Goal: Find specific page/section: Find specific page/section

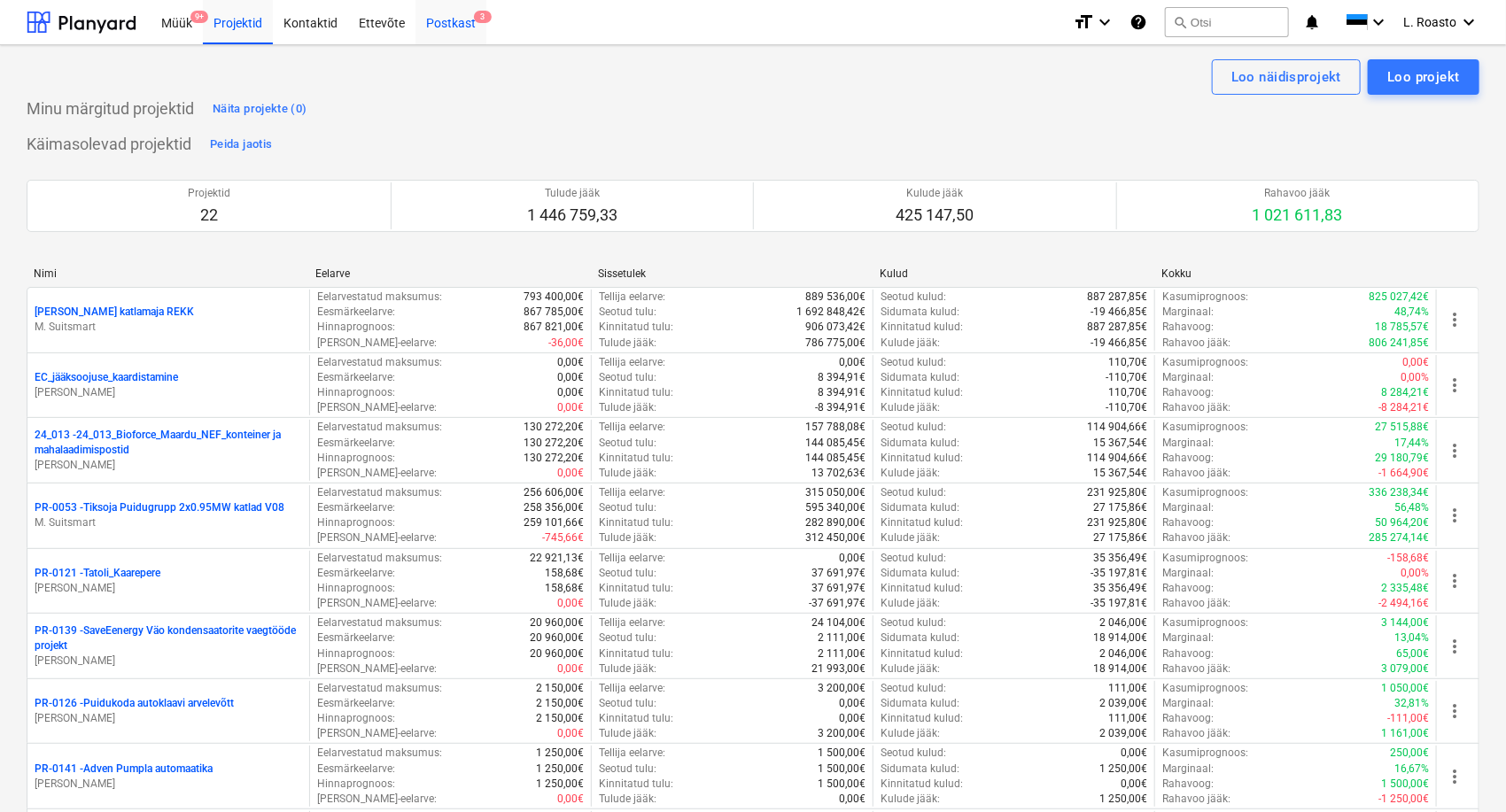
click at [456, 26] on div "Postkast 3" at bounding box center [451, 21] width 71 height 45
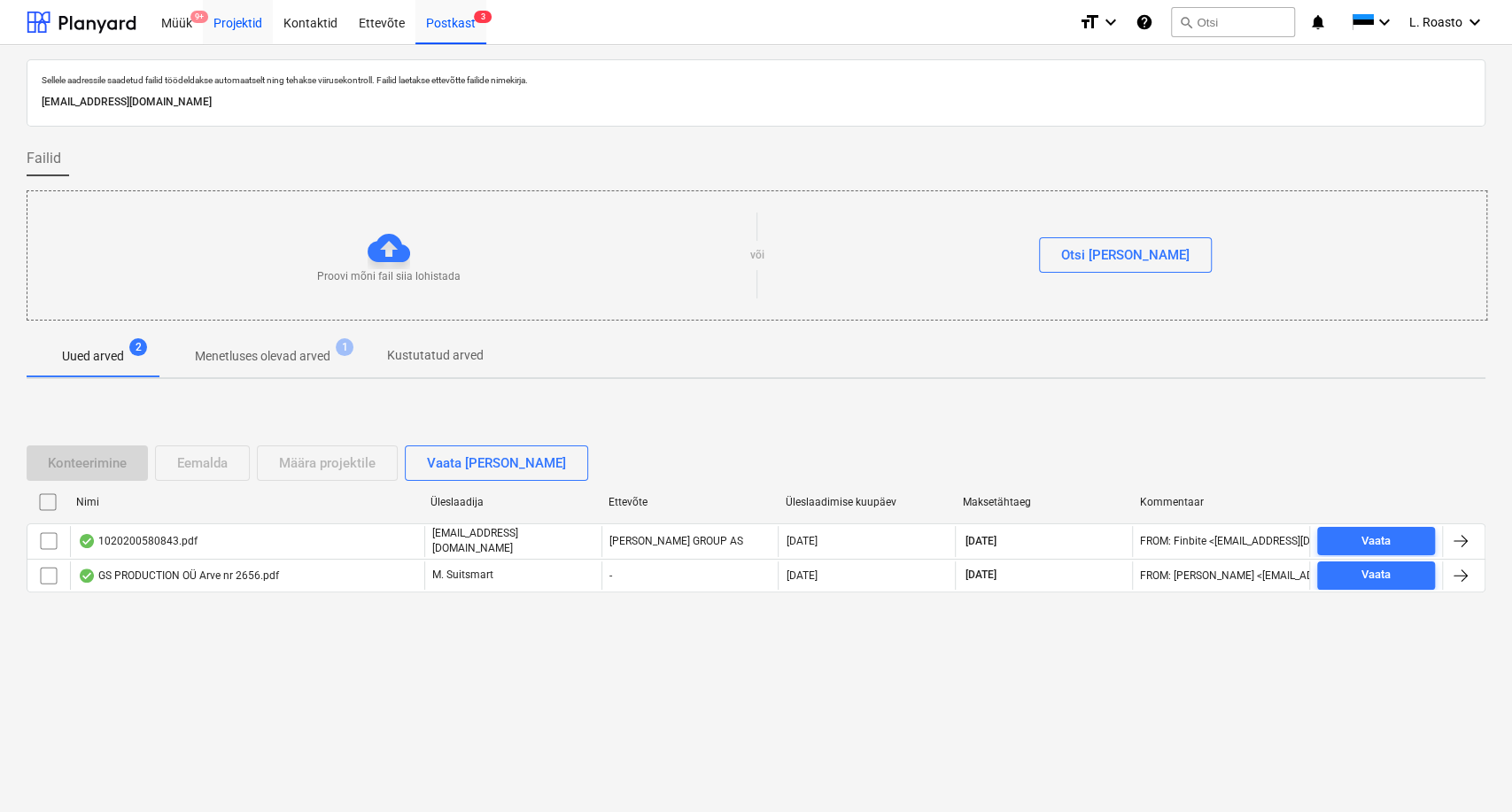
click at [221, 27] on div "Projektid" at bounding box center [238, 21] width 70 height 45
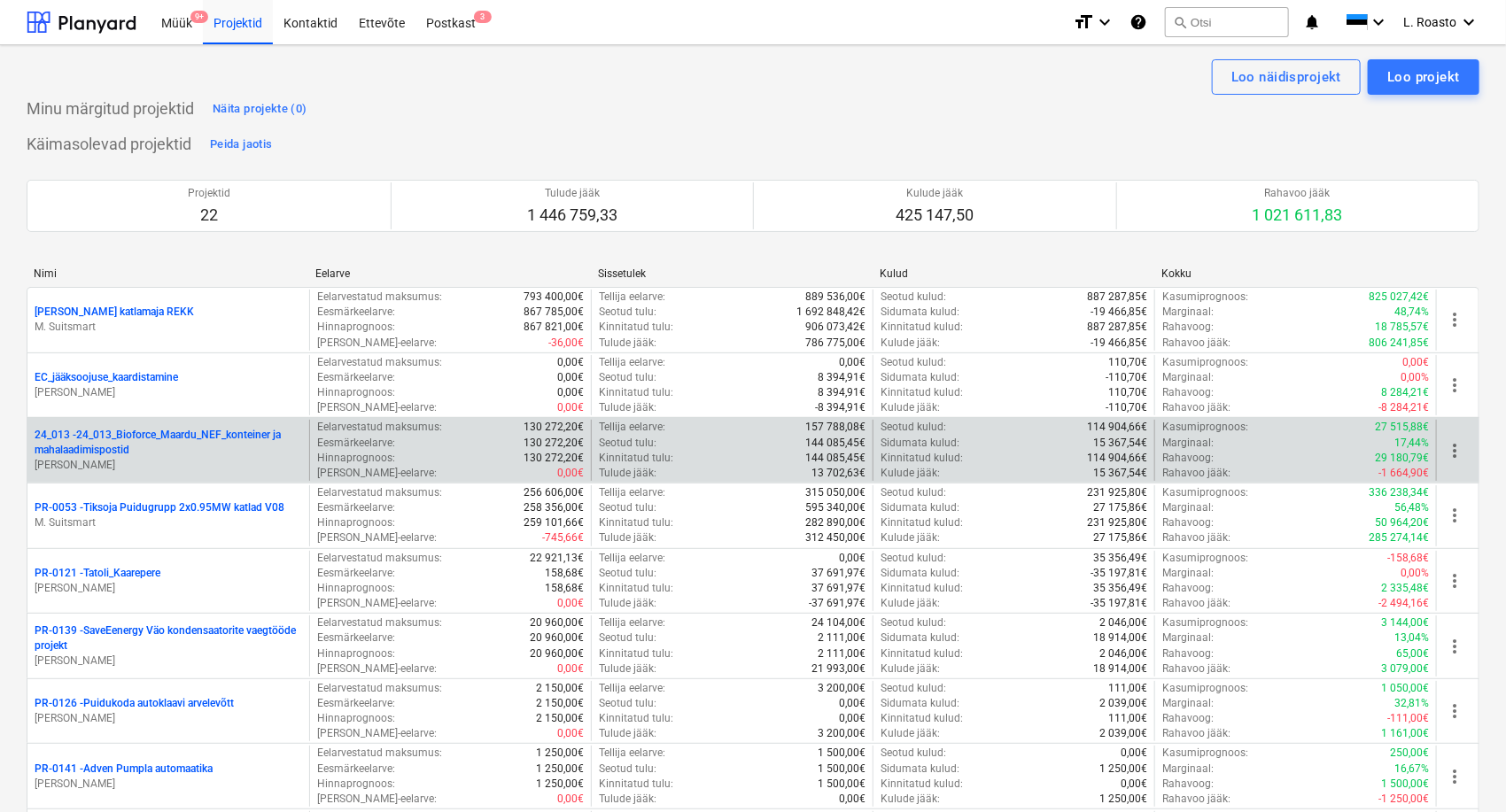
click at [137, 446] on p "24_013 - 24_013_Bioforce_Maardu_NEF_konteiner ja mahalaadimispostid" at bounding box center [167, 443] width 267 height 31
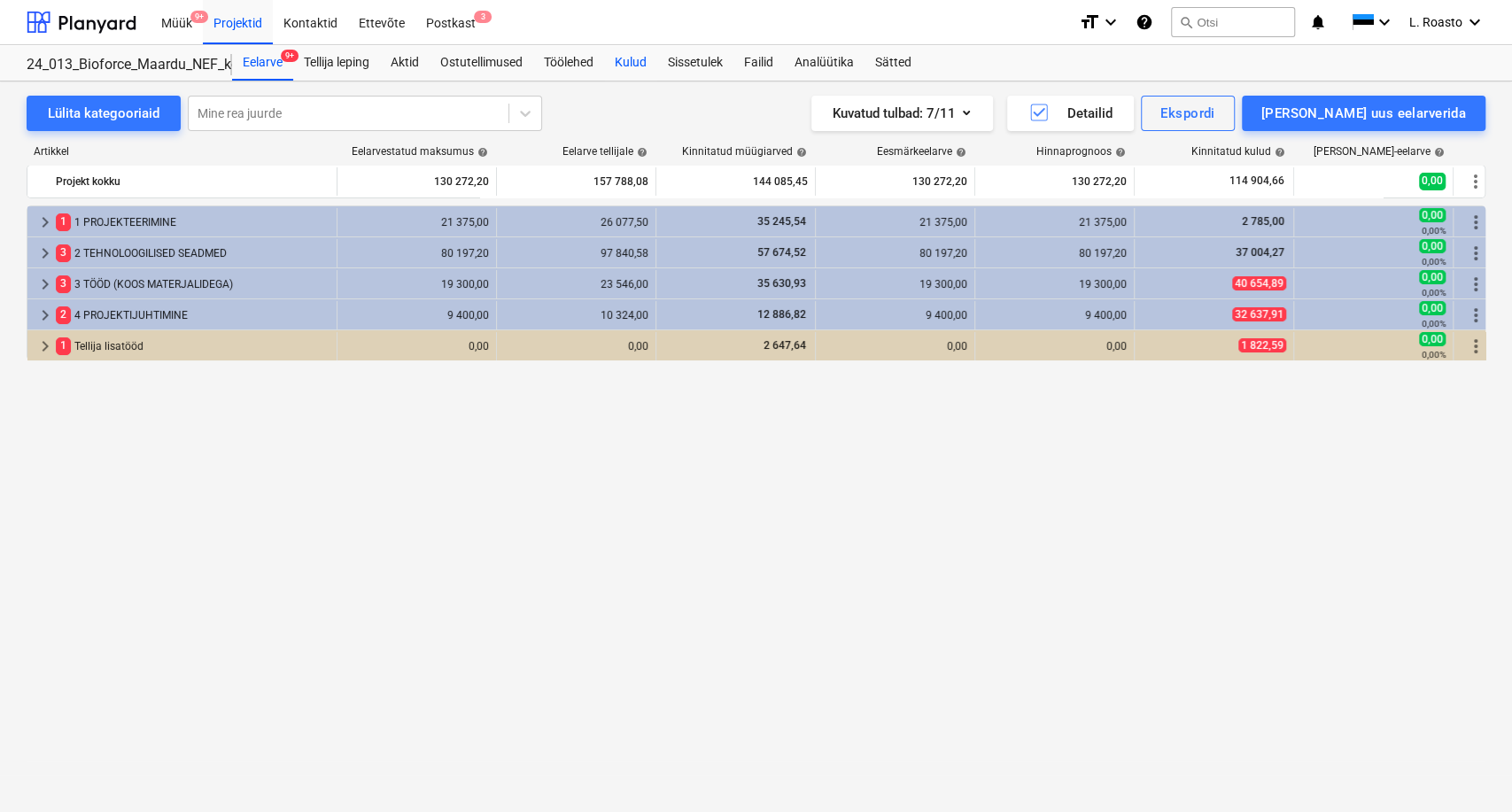
click at [635, 67] on div "Kulud" at bounding box center [630, 63] width 53 height 35
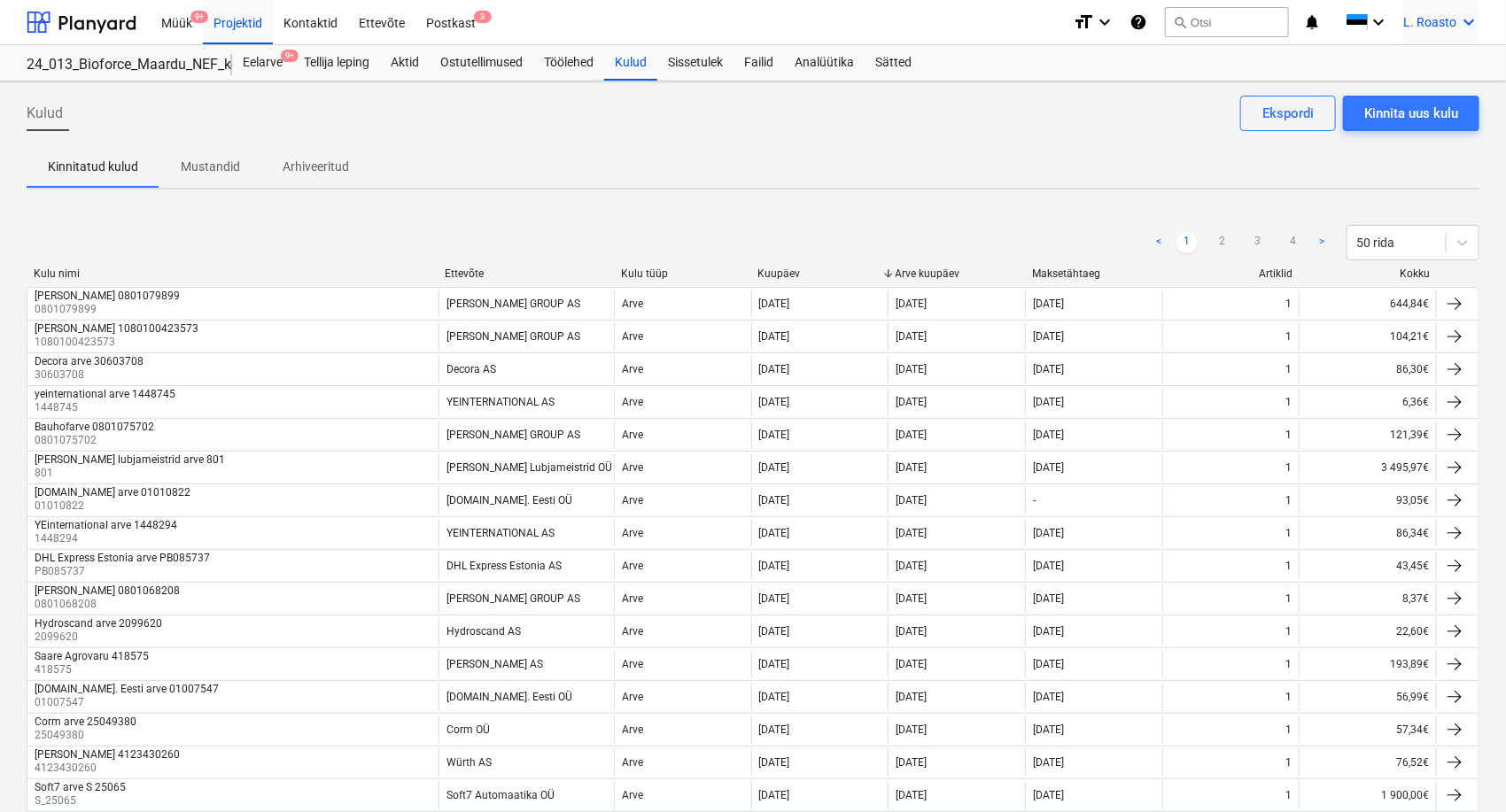
click at [1433, 29] on span "L. Roasto" at bounding box center [1429, 21] width 53 height 14
click at [1420, 112] on div "LR Noveleng Services OÜ" at bounding box center [1393, 113] width 151 height 25
